Goal: Transaction & Acquisition: Purchase product/service

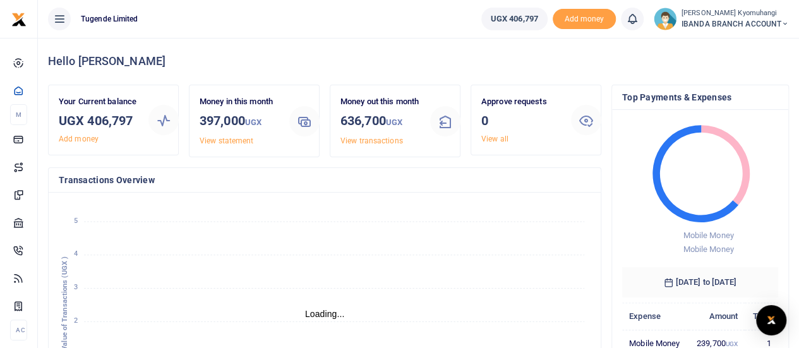
scroll to position [10, 10]
click at [514, 21] on span "UGX 406,797" at bounding box center [514, 19] width 47 height 13
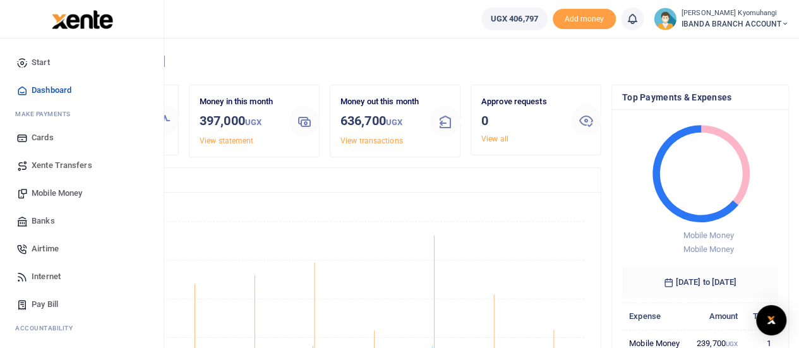
click at [64, 193] on span "Mobile Money" at bounding box center [57, 193] width 51 height 13
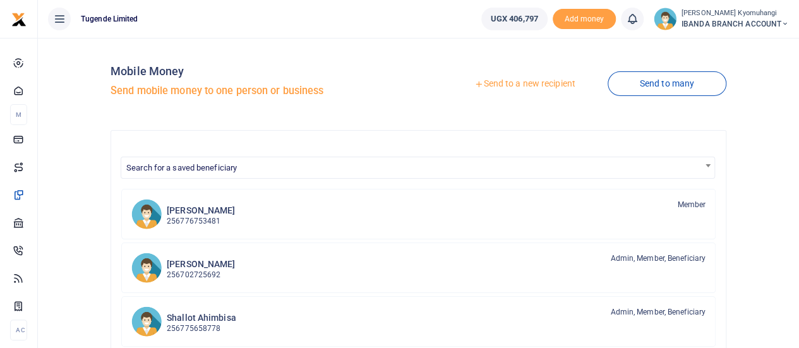
click at [552, 91] on link "Send to a new recipient" at bounding box center [524, 84] width 165 height 23
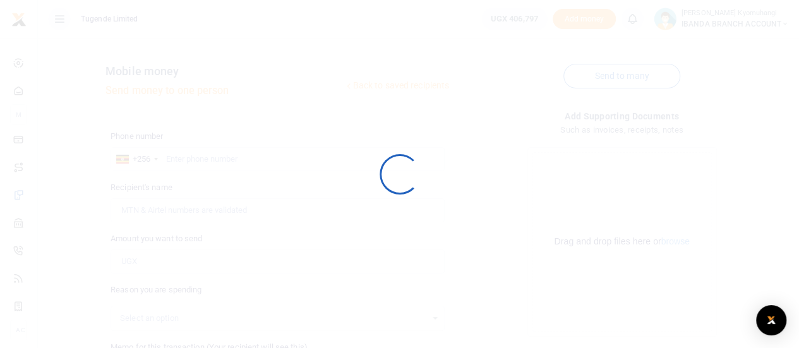
click at [360, 144] on div at bounding box center [399, 174] width 799 height 348
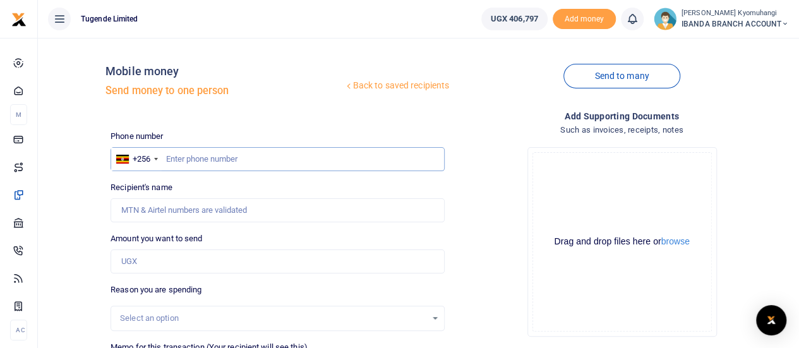
click at [237, 157] on input "text" at bounding box center [278, 159] width 334 height 24
click at [160, 261] on input "Amount you want to send" at bounding box center [278, 262] width 334 height 24
type input "3"
type input "9"
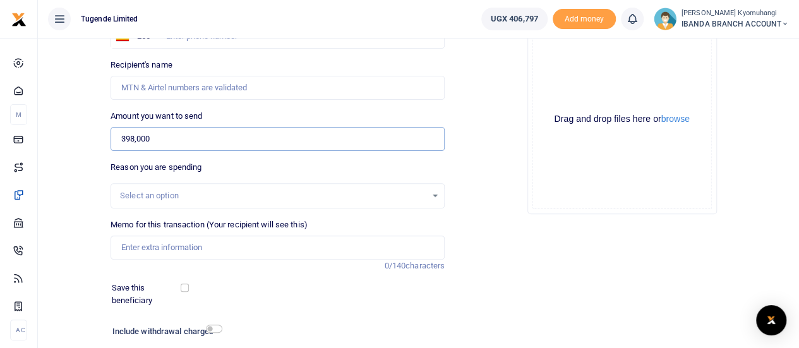
scroll to position [131, 0]
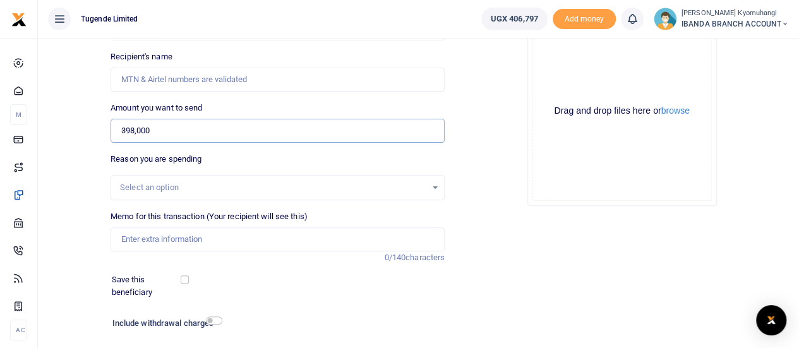
type input "398,000"
click at [430, 184] on div "Select an option" at bounding box center [277, 188] width 333 height 14
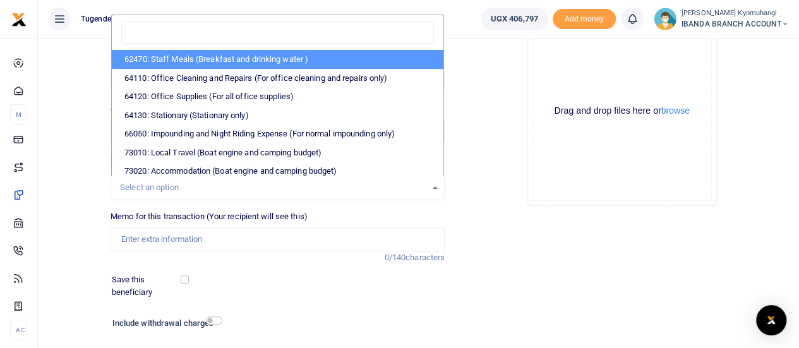
click at [211, 62] on li "62470: Staff Meals (Breakfast and drinking water )" at bounding box center [278, 59] width 332 height 19
select select "23"
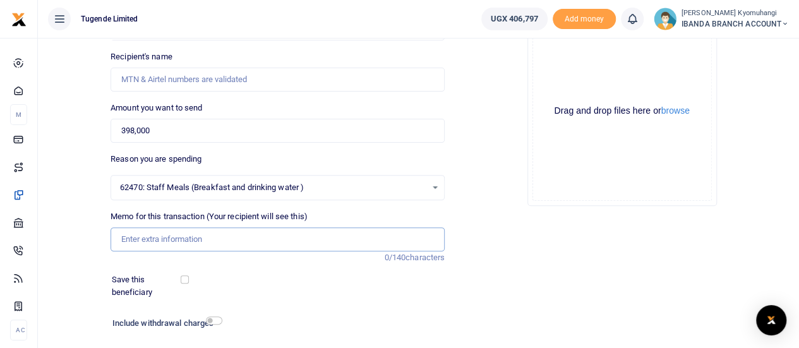
click at [179, 241] on input "Memo for this transaction (Your recipient will see this)" at bounding box center [278, 239] width 334 height 24
paste input "TLUG-016569"
click at [145, 238] on input "TLUG-016569" at bounding box center [278, 239] width 334 height 24
click at [143, 236] on input "TLUG-016569" at bounding box center [278, 239] width 334 height 24
type input "TLUG 016569"
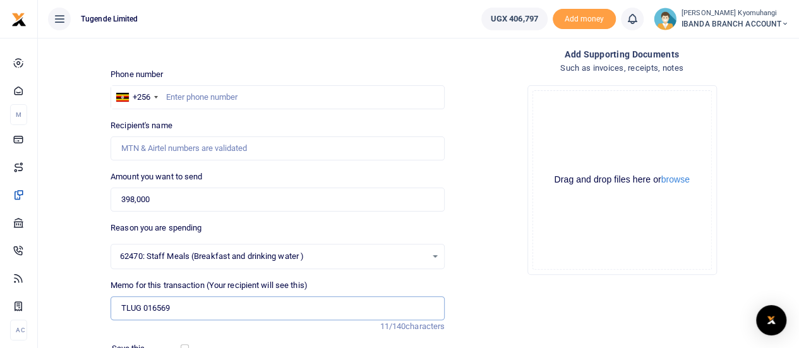
scroll to position [59, 0]
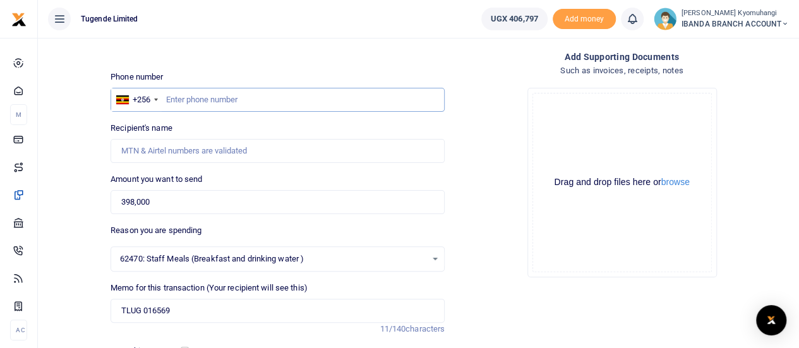
click at [269, 97] on input "text" at bounding box center [278, 100] width 334 height 24
paste input "0775085981"
type input "0775085981"
type input "Gaudensia Ninsiima"
click at [172, 98] on input "0775085981" at bounding box center [278, 100] width 334 height 24
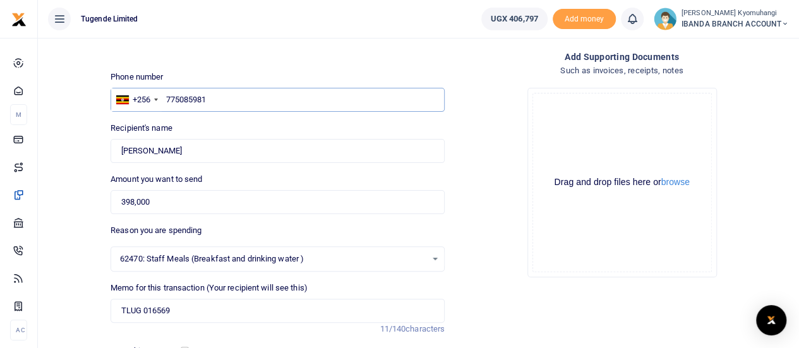
type input "775085981"
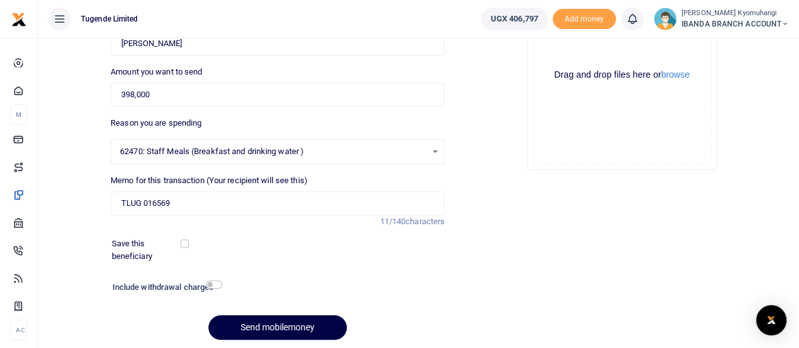
scroll to position [210, 0]
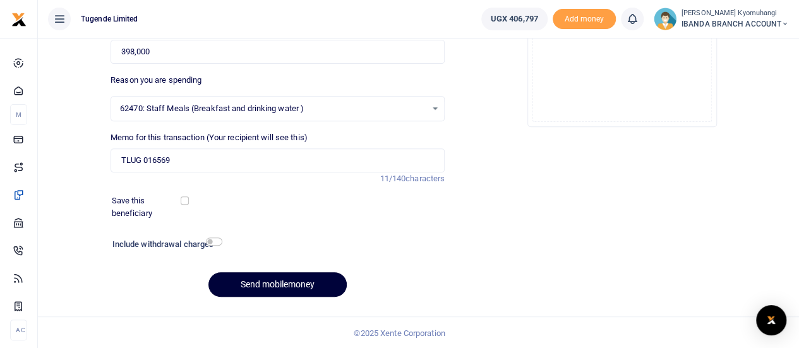
click at [263, 277] on button "Send mobilemoney" at bounding box center [278, 284] width 138 height 25
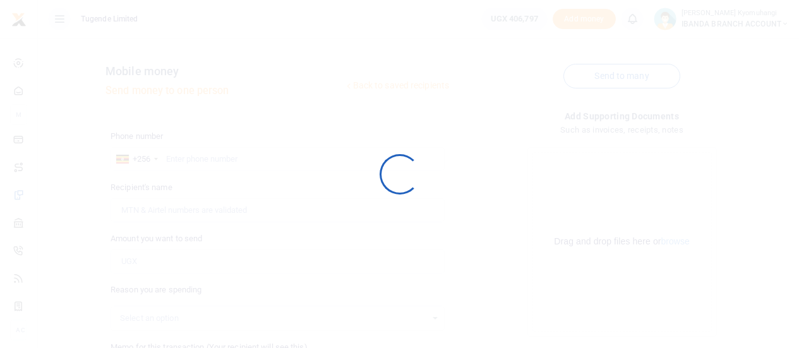
scroll to position [210, 0]
